Goal: Transaction & Acquisition: Purchase product/service

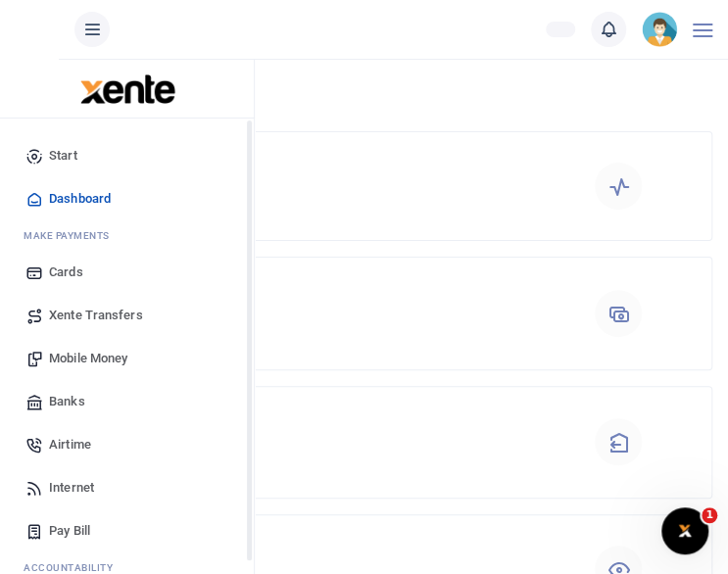
scroll to position [16, 16]
click at [63, 483] on span "Internet" at bounding box center [71, 488] width 45 height 20
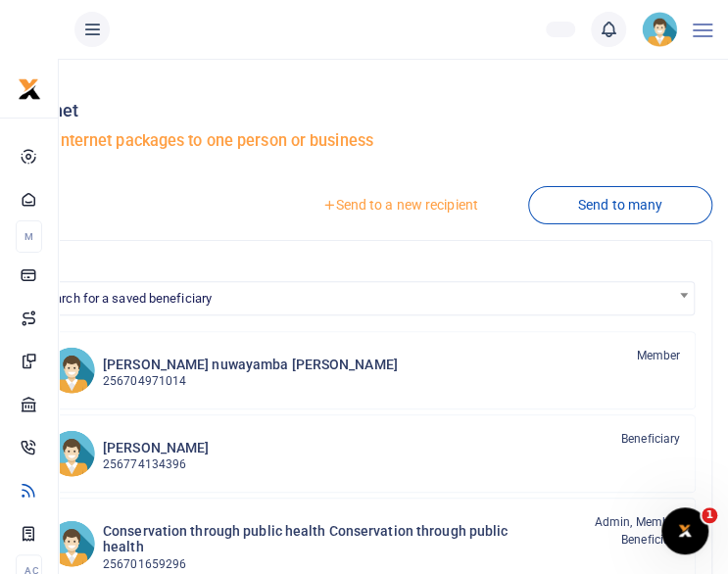
click at [446, 207] on link "Send to a new recipient" at bounding box center [399, 204] width 256 height 35
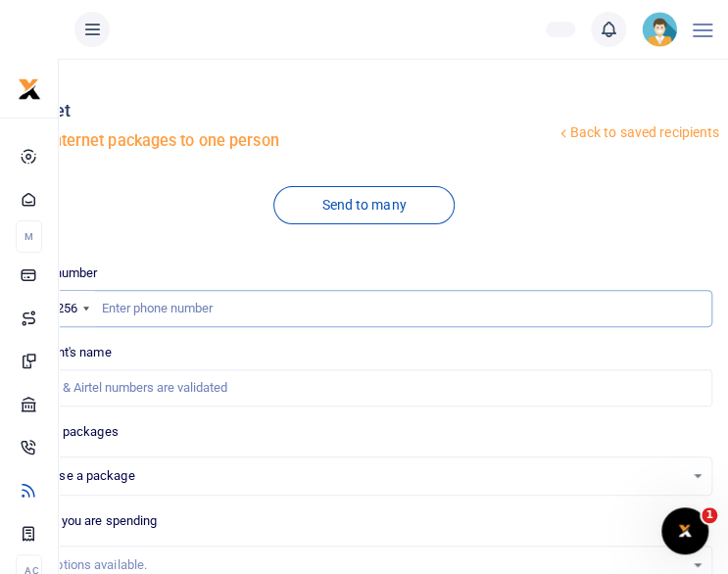
click at [237, 308] on input "text" at bounding box center [364, 308] width 697 height 37
click at [102, 308] on input "text" at bounding box center [364, 308] width 697 height 37
click at [100, 315] on input "text" at bounding box center [364, 308] width 697 height 37
click at [106, 307] on input "text" at bounding box center [364, 308] width 697 height 37
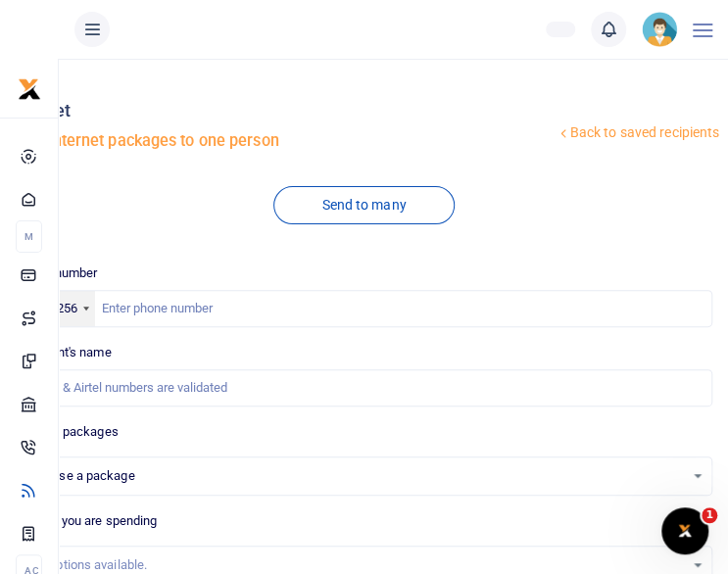
drag, startPoint x: 106, startPoint y: 307, endPoint x: 90, endPoint y: 307, distance: 15.7
click at [89, 307] on div at bounding box center [86, 309] width 6 height 4
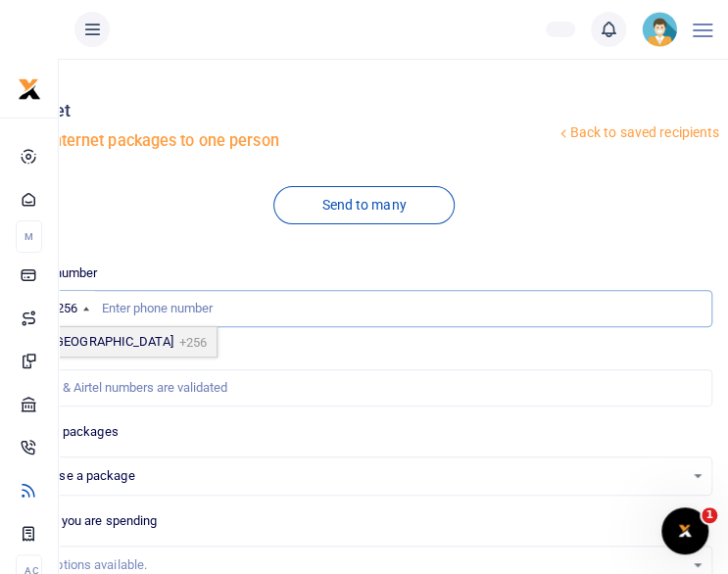
click at [116, 307] on input "text" at bounding box center [364, 308] width 697 height 37
paste input "256394708419"
type input "256394708419"
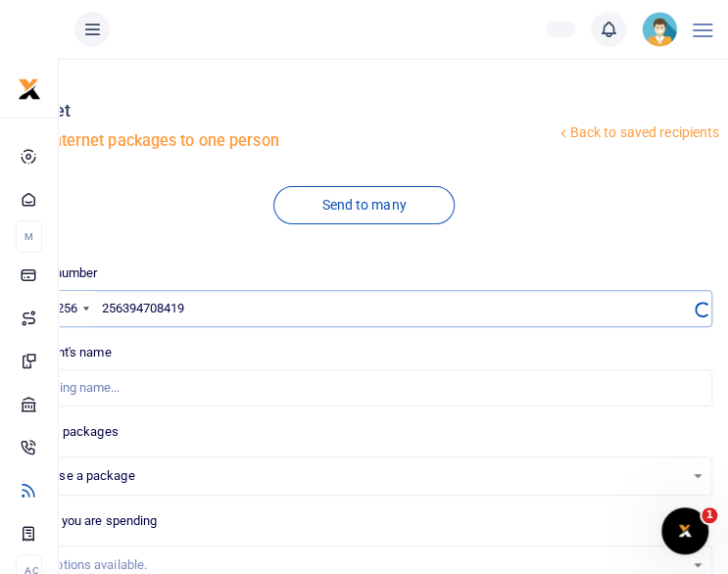
select select
type input "[PERSON_NAME]"
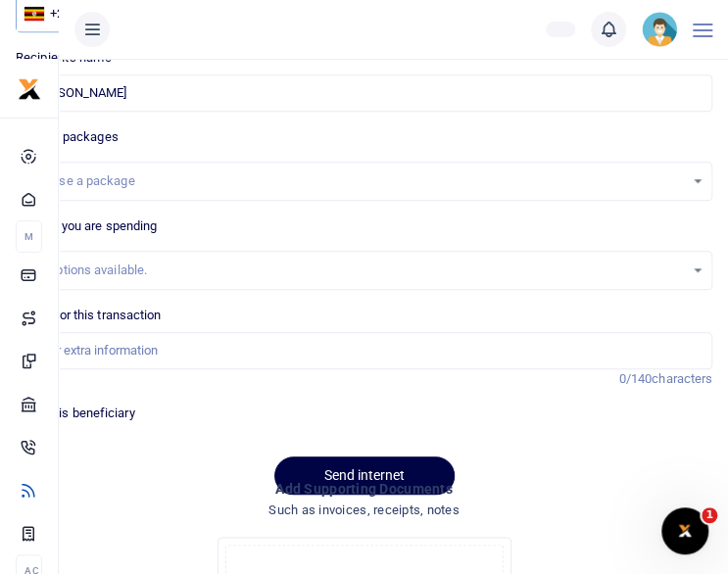
scroll to position [314, 0]
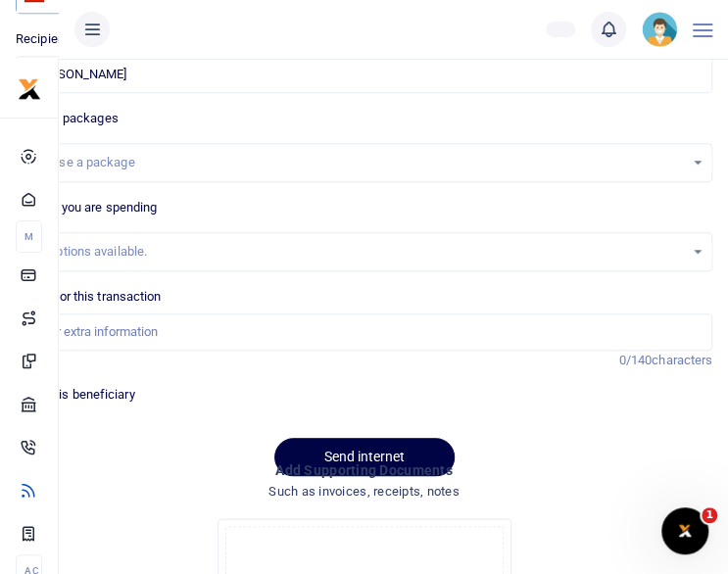
type input "256394708419"
click at [700, 160] on div "Choose a package" at bounding box center [364, 163] width 695 height 22
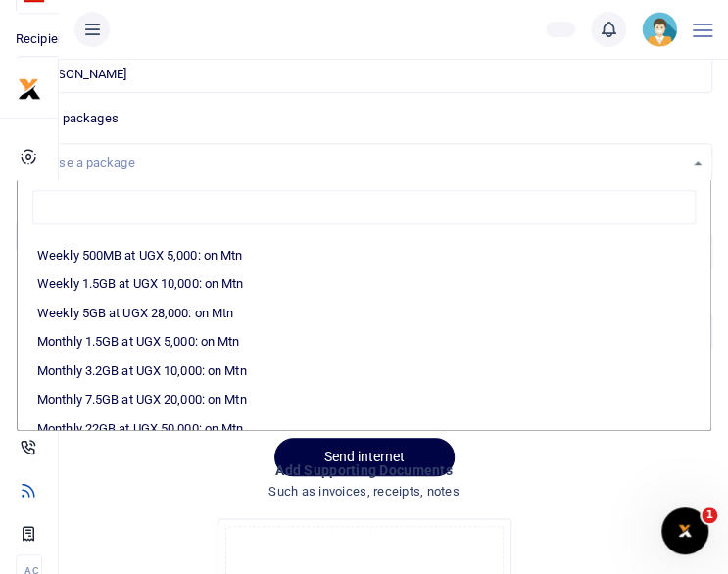
scroll to position [235, 0]
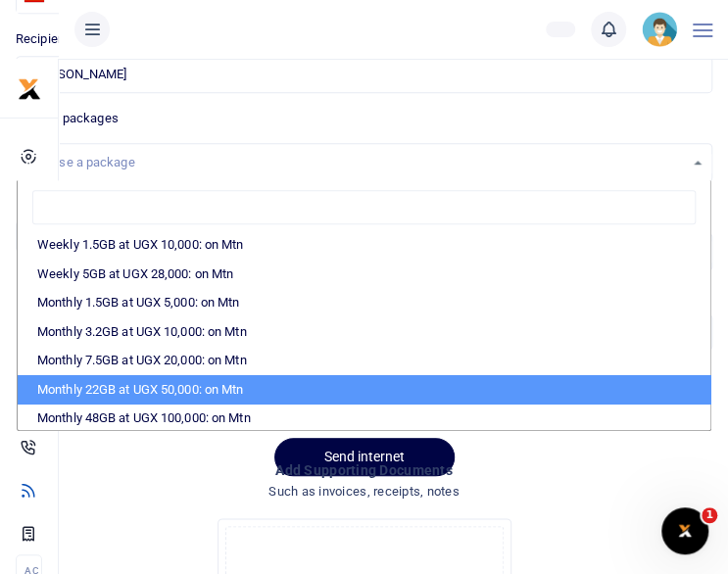
click at [663, 378] on li "Monthly 22GB at UGX 50,000: on Mtn" at bounding box center [364, 389] width 693 height 29
select select "CXpJYDqUGIMMdw3YXKilkAodr3ix5COxIAXy7MdavpbFAxMIqXt/dw=="
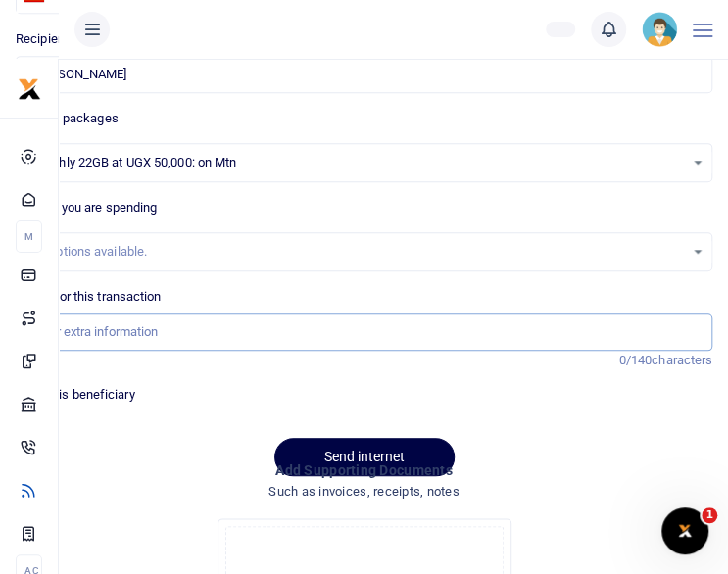
click at [471, 324] on input "Memo for this transaction" at bounding box center [364, 332] width 697 height 37
click at [186, 324] on input "Memo for this transaction" at bounding box center [364, 332] width 697 height 37
click at [229, 328] on input "Staff internet for September 25" at bounding box center [364, 332] width 697 height 37
type input "Staff internet top up"
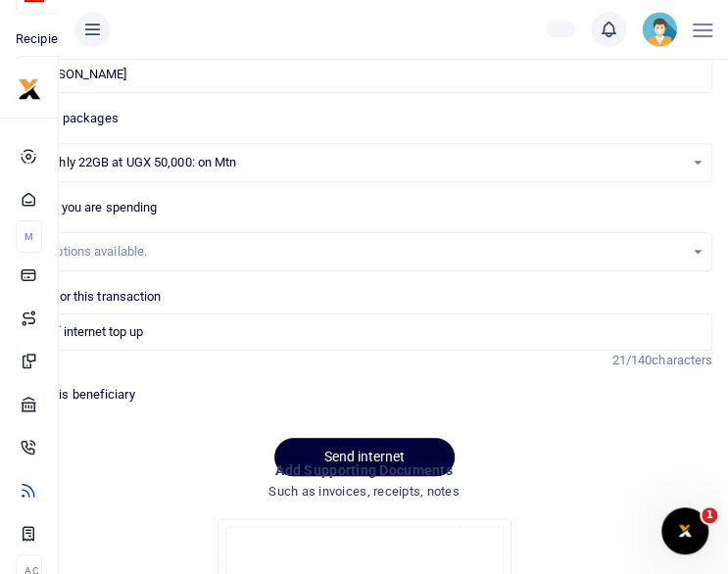
click at [313, 444] on button "Send internet" at bounding box center [364, 457] width 180 height 38
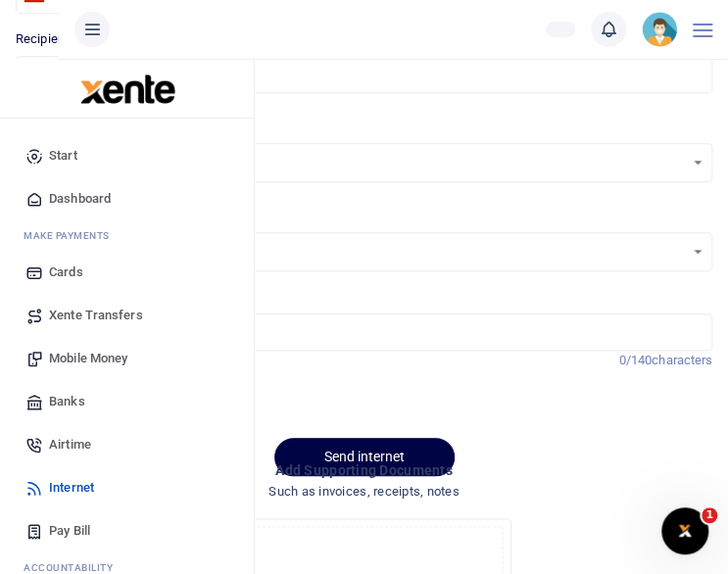
click at [51, 195] on span "Dashboard" at bounding box center [80, 199] width 62 height 20
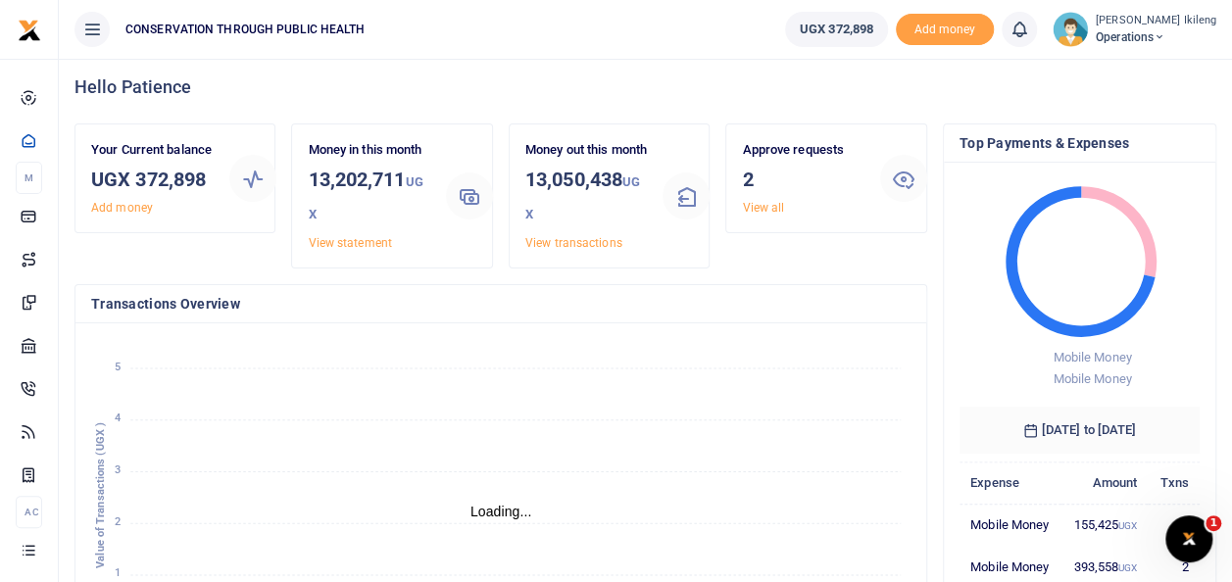
scroll to position [16, 16]
